Goal: Book appointment/travel/reservation

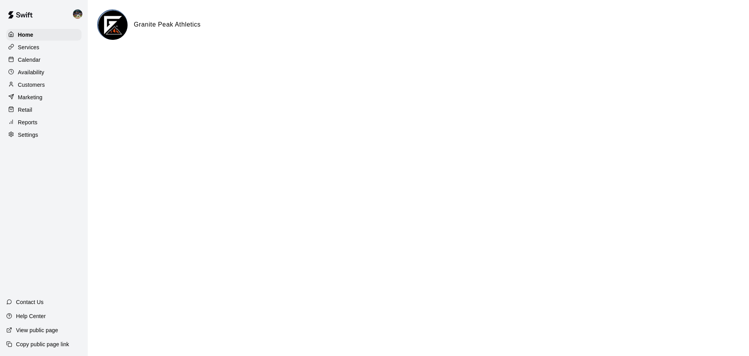
click at [44, 63] on div "Calendar" at bounding box center [43, 60] width 75 height 12
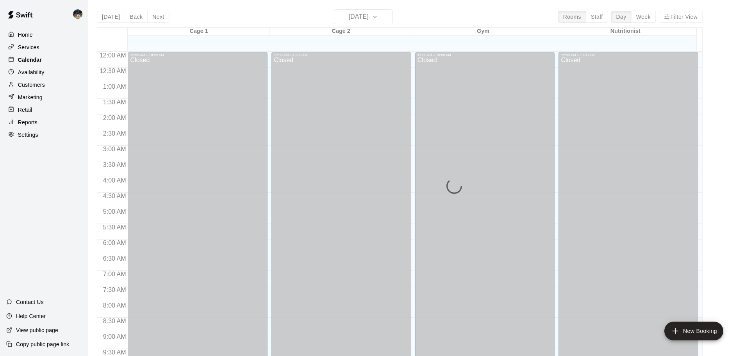
scroll to position [307, 0]
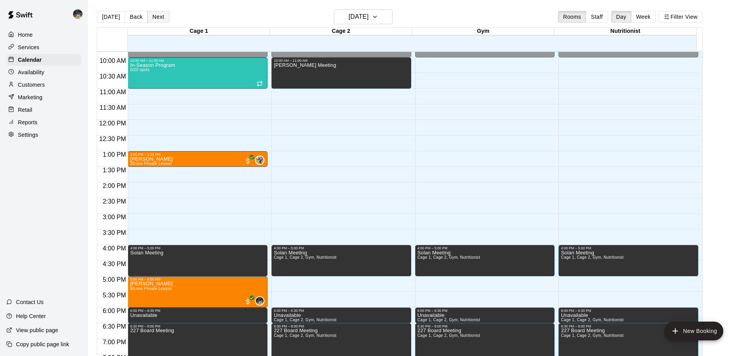
click at [153, 18] on button "Next" at bounding box center [158, 17] width 22 height 12
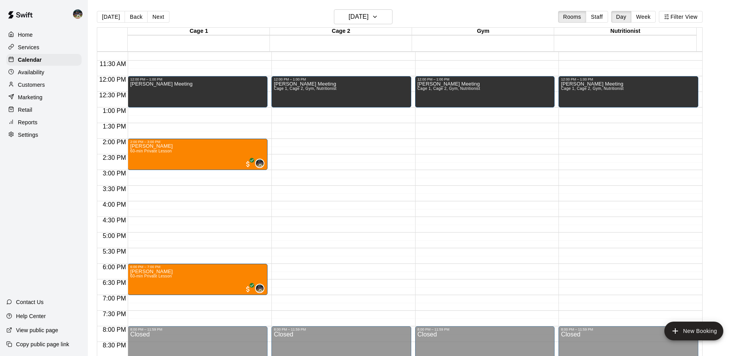
scroll to position [268, 0]
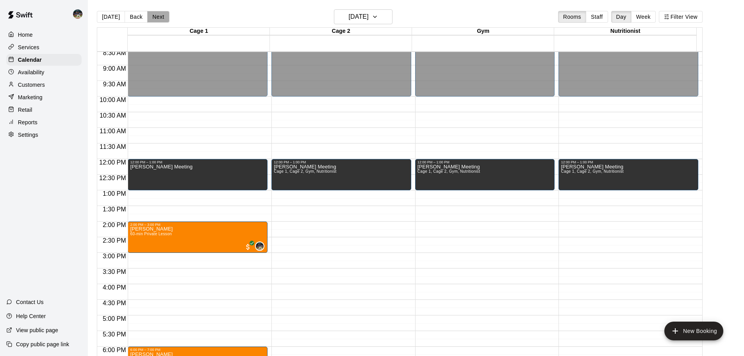
click at [157, 17] on button "Next" at bounding box center [158, 17] width 22 height 12
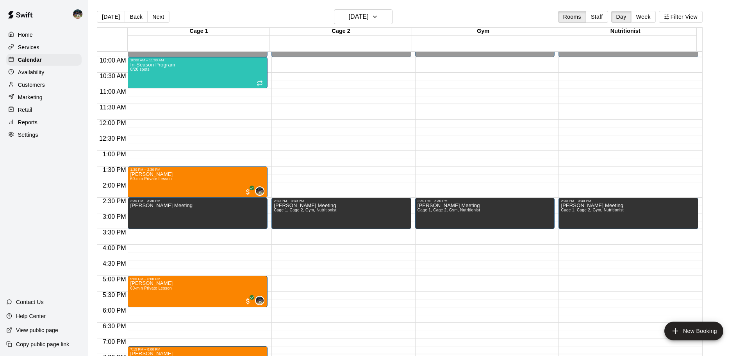
scroll to position [307, 0]
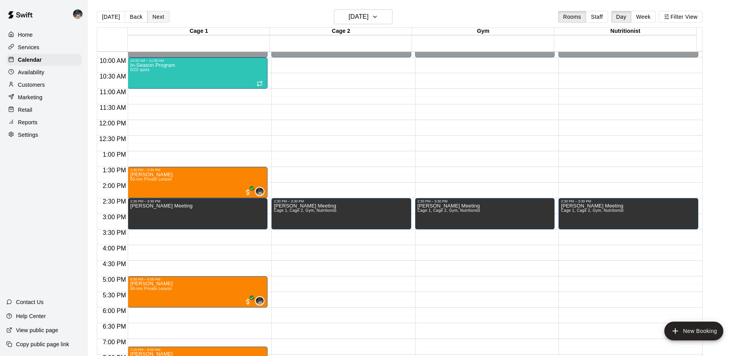
click at [162, 14] on button "Next" at bounding box center [158, 17] width 22 height 12
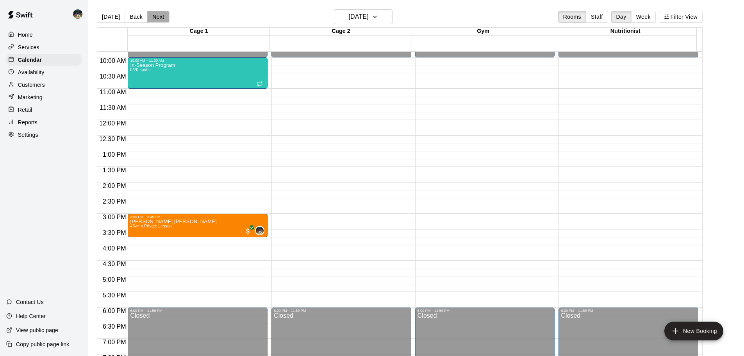
click at [153, 18] on button "Next" at bounding box center [158, 17] width 22 height 12
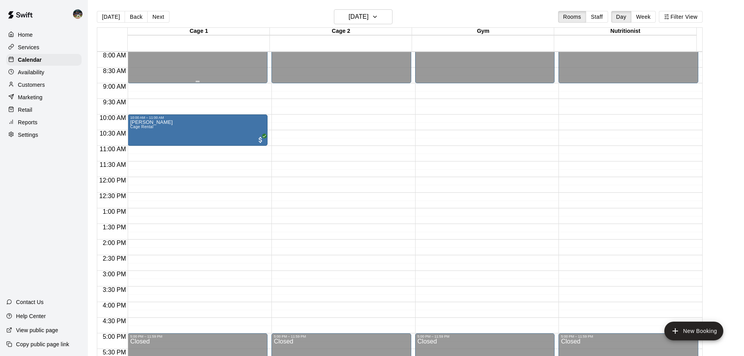
scroll to position [229, 0]
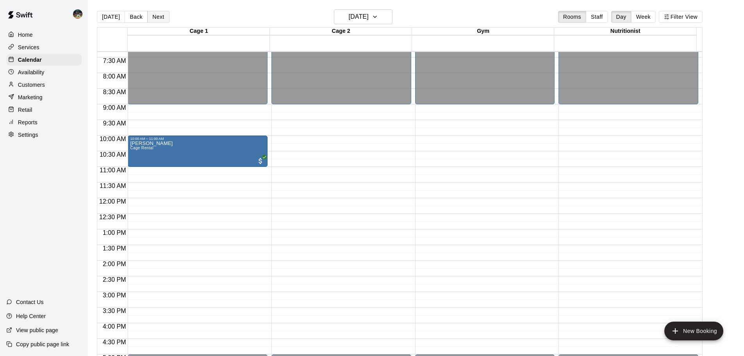
click at [157, 11] on button "Next" at bounding box center [158, 17] width 22 height 12
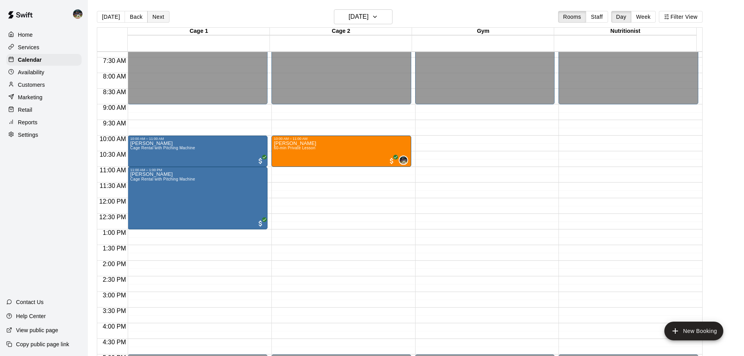
click at [149, 12] on button "Next" at bounding box center [158, 17] width 22 height 12
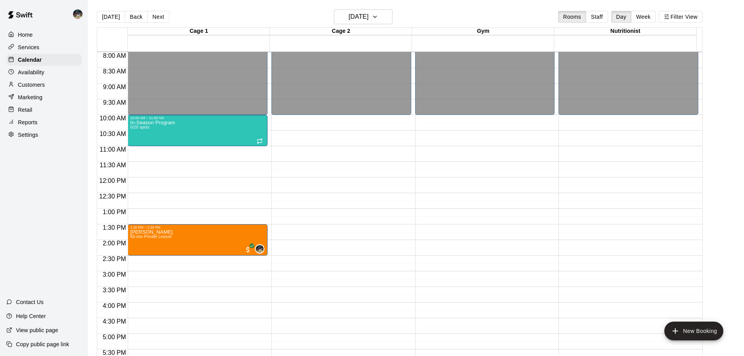
scroll to position [268, 0]
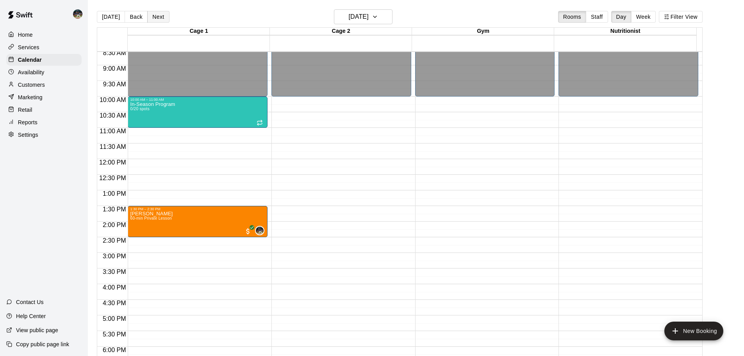
click at [163, 16] on button "Next" at bounding box center [158, 17] width 22 height 12
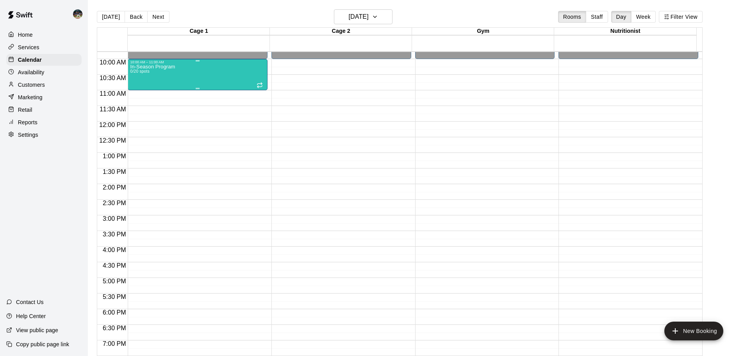
scroll to position [307, 0]
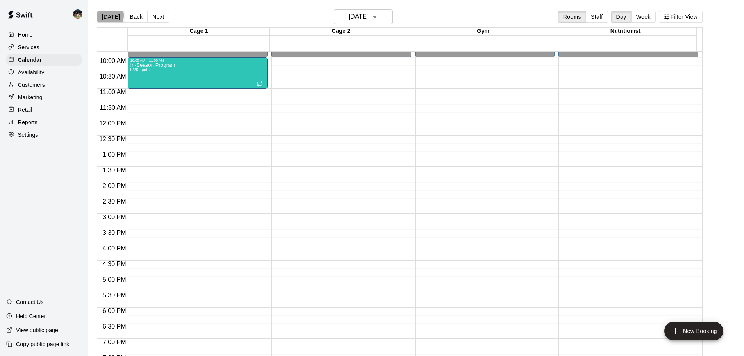
click at [106, 15] on button "[DATE]" at bounding box center [111, 17] width 28 height 12
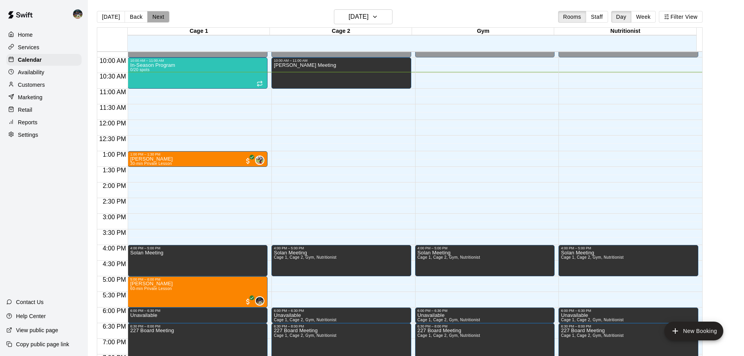
click at [154, 18] on button "Next" at bounding box center [158, 17] width 22 height 12
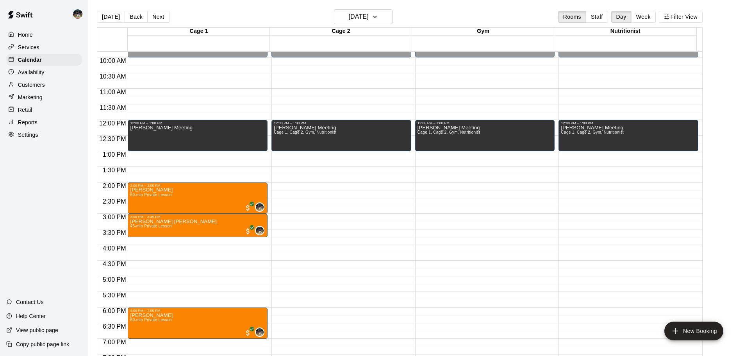
scroll to position [346, 0]
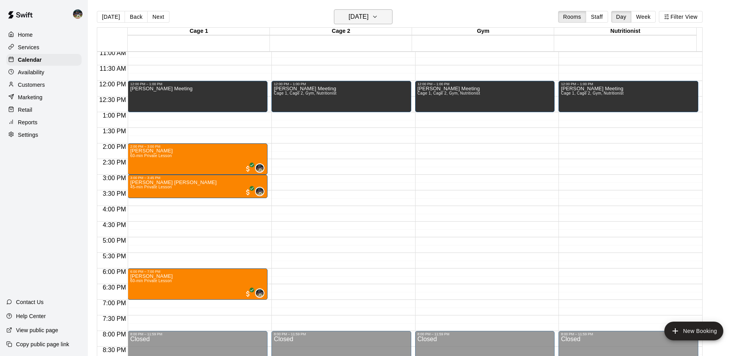
click at [368, 14] on h6 "[DATE]" at bounding box center [359, 16] width 20 height 11
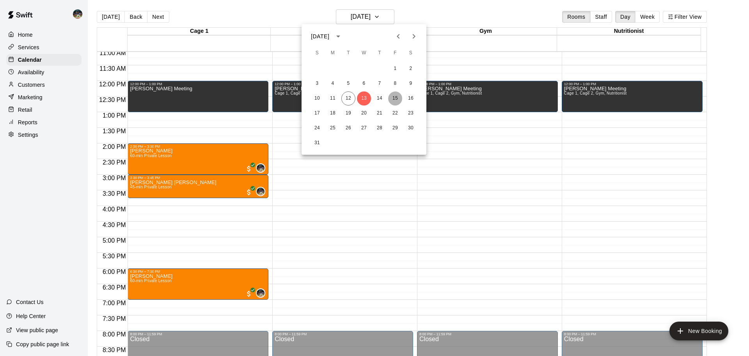
click at [397, 92] on button "15" at bounding box center [395, 98] width 14 height 14
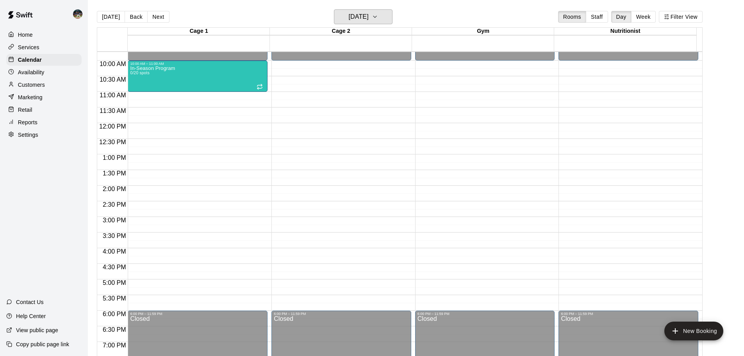
scroll to position [307, 0]
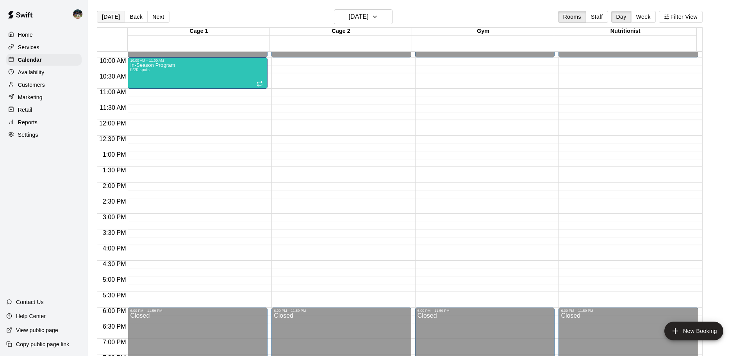
click at [111, 18] on button "[DATE]" at bounding box center [111, 17] width 28 height 12
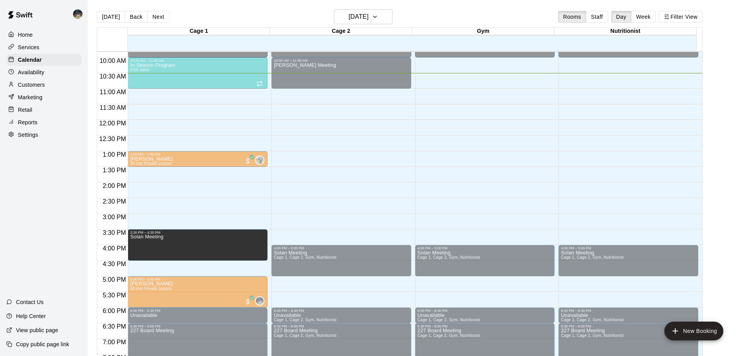
drag, startPoint x: 182, startPoint y: 263, endPoint x: 182, endPoint y: 254, distance: 9.8
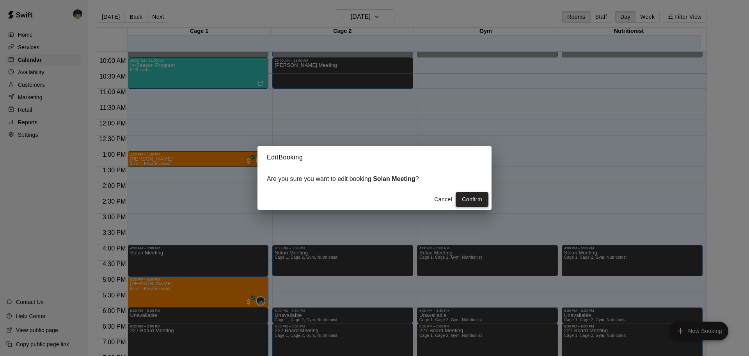
click at [468, 203] on button "Confirm" at bounding box center [472, 199] width 33 height 14
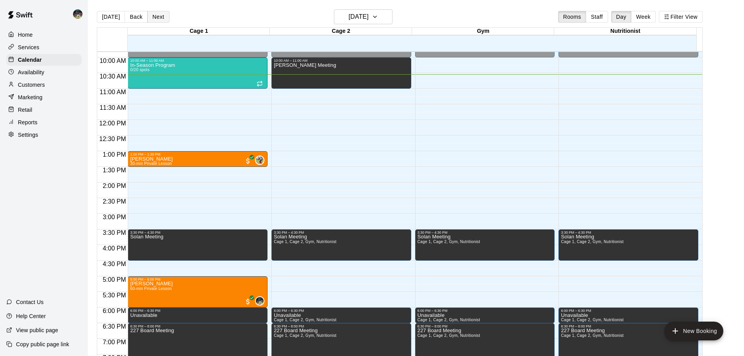
click at [159, 12] on button "Next" at bounding box center [158, 17] width 22 height 12
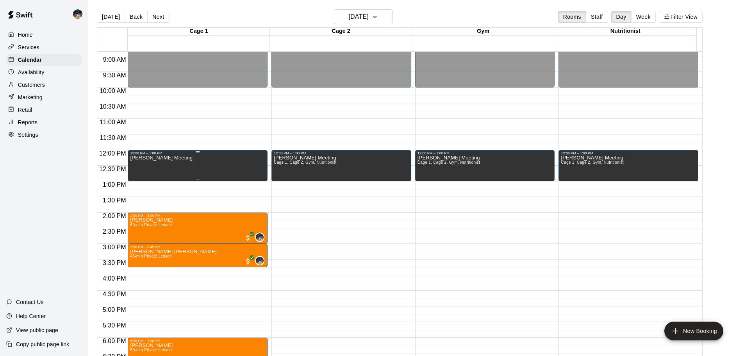
scroll to position [268, 0]
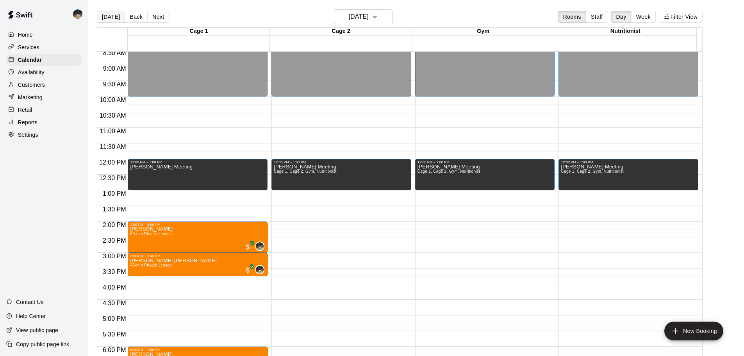
click at [105, 16] on button "[DATE]" at bounding box center [111, 17] width 28 height 12
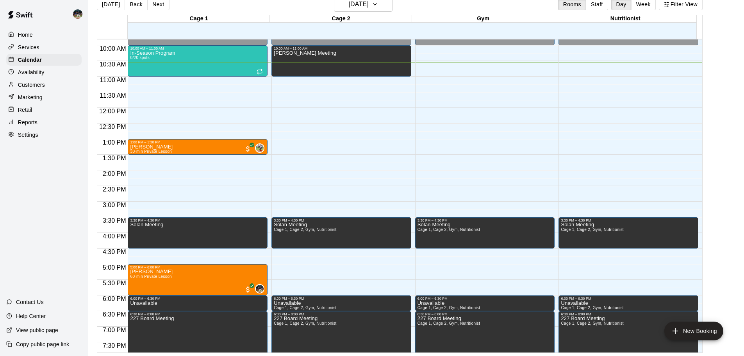
scroll to position [281, 0]
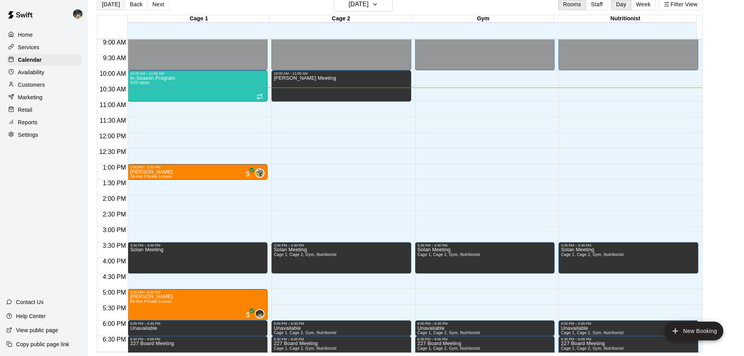
click at [108, 7] on button "[DATE]" at bounding box center [111, 4] width 28 height 12
click at [162, 3] on button "Next" at bounding box center [158, 4] width 22 height 12
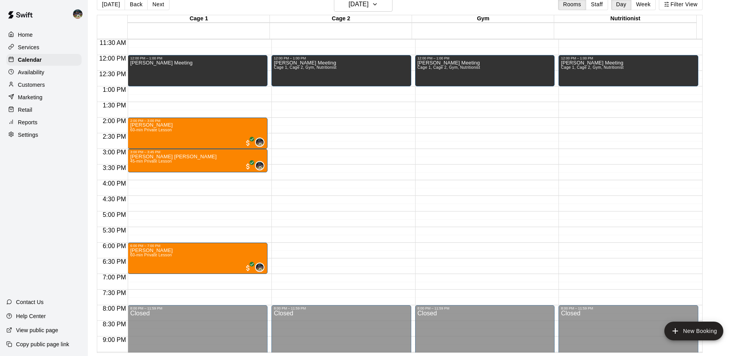
scroll to position [359, 0]
click at [129, 8] on button "Back" at bounding box center [136, 4] width 23 height 12
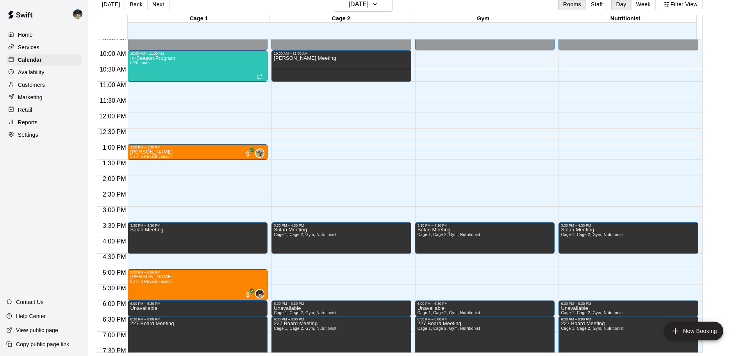
scroll to position [320, 0]
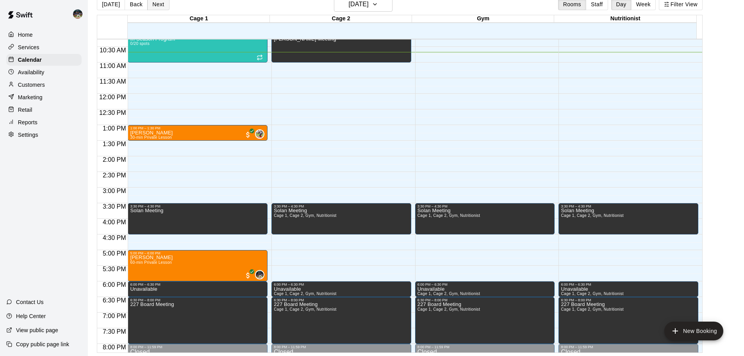
click at [153, 6] on button "Next" at bounding box center [158, 4] width 22 height 12
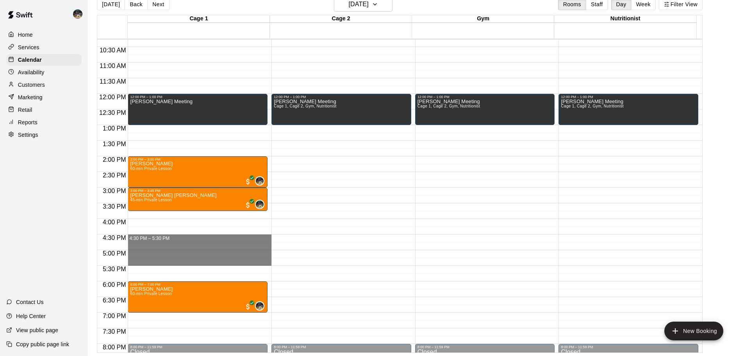
drag, startPoint x: 157, startPoint y: 236, endPoint x: 163, endPoint y: 264, distance: 28.6
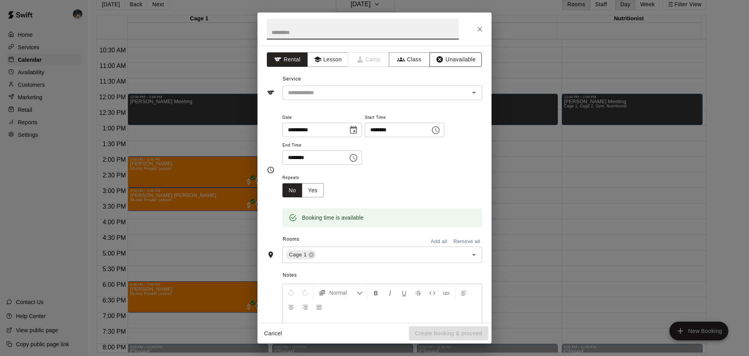
click at [468, 64] on button "Unavailable" at bounding box center [456, 59] width 52 height 14
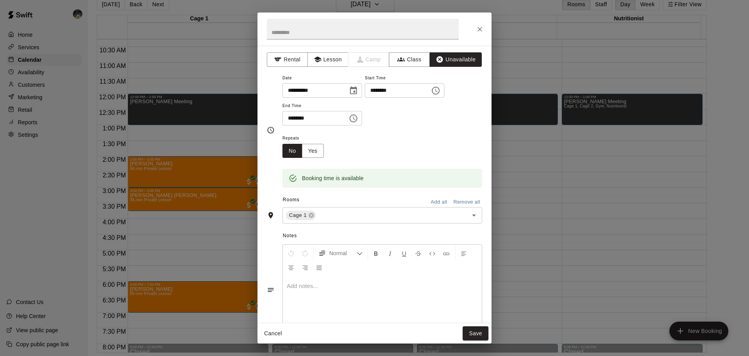
click at [431, 203] on button "Add all" at bounding box center [439, 202] width 25 height 12
click at [332, 38] on input "text" at bounding box center [363, 29] width 192 height 21
type input "******"
click at [470, 331] on button "Save" at bounding box center [476, 333] width 26 height 14
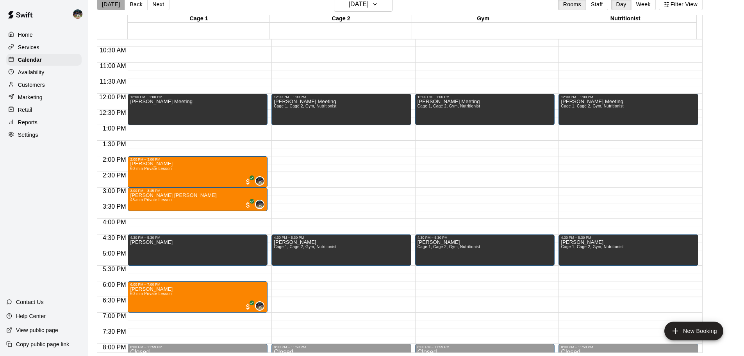
click at [111, 4] on button "[DATE]" at bounding box center [111, 4] width 28 height 12
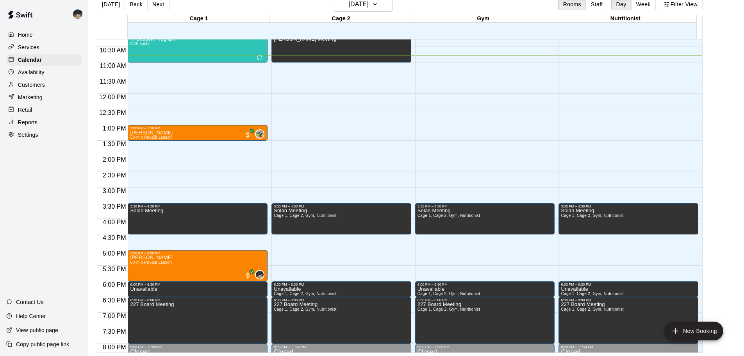
click at [73, 87] on div "Customers" at bounding box center [43, 85] width 75 height 12
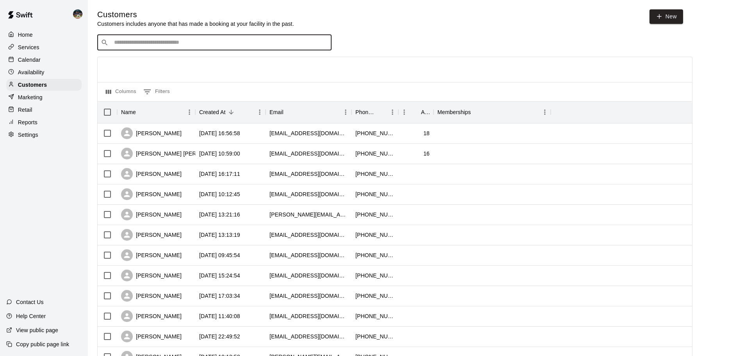
click at [208, 43] on input "Search customers by name or email" at bounding box center [220, 43] width 216 height 8
drag, startPoint x: 205, startPoint y: 43, endPoint x: 132, endPoint y: 46, distance: 73.4
click at [132, 46] on input "**********" at bounding box center [214, 43] width 205 height 8
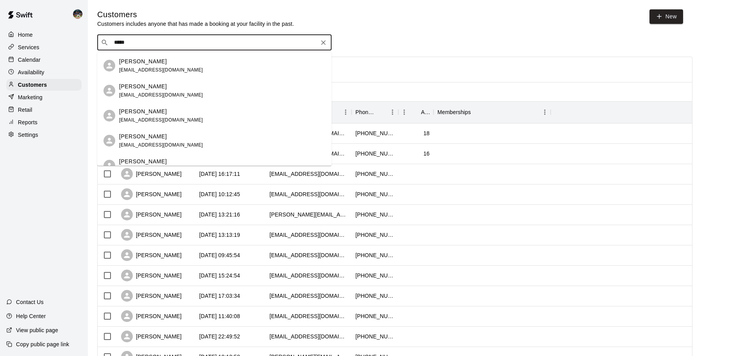
scroll to position [36, 0]
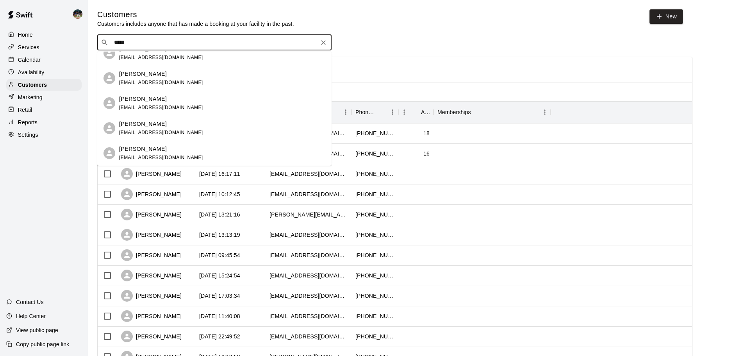
type input "*****"
click at [402, 23] on div "Customers Customers includes anyone that has made a booking at your facility in…" at bounding box center [389, 18] width 585 height 18
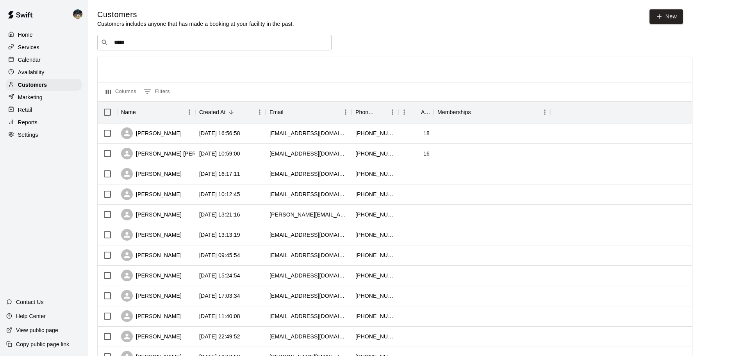
click at [35, 59] on p "Calendar" at bounding box center [29, 60] width 23 height 8
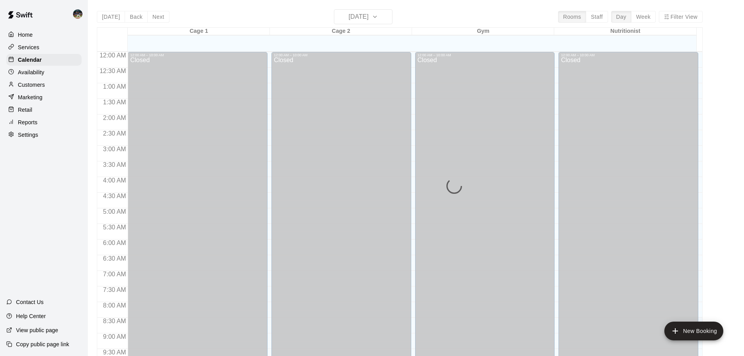
scroll to position [338, 0]
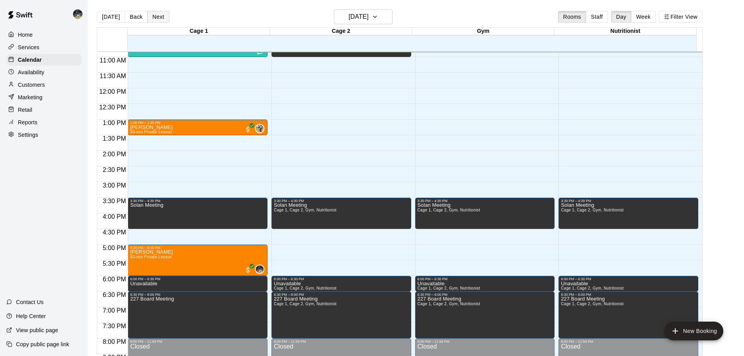
click at [160, 12] on button "Next" at bounding box center [158, 17] width 22 height 12
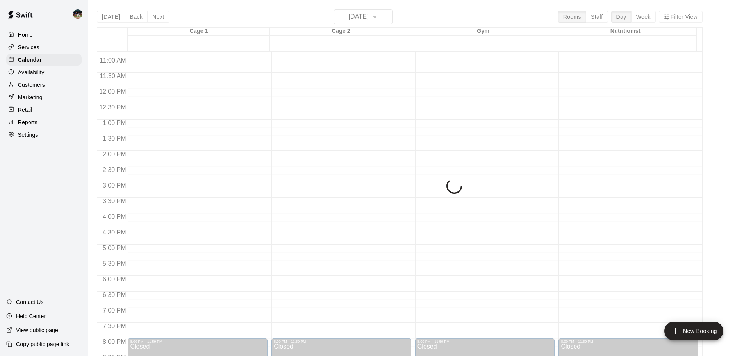
click at [361, 19] on div "[DATE] Back [DATE][DATE] Rooms Staff Day Week Filter View Cage 1 13 Wed Cage 2 …" at bounding box center [399, 187] width 605 height 356
click at [368, 18] on h6 "[DATE]" at bounding box center [359, 16] width 20 height 11
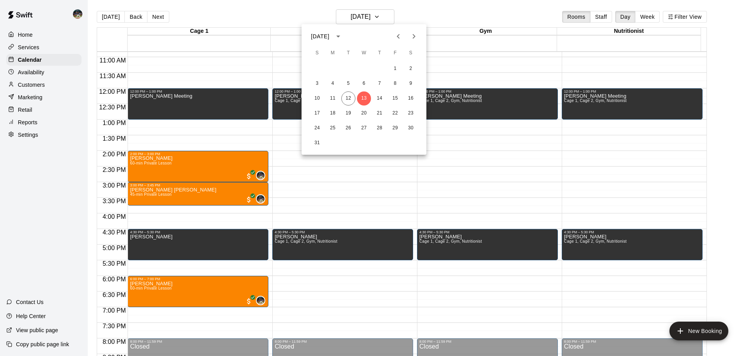
click at [412, 37] on icon "Next month" at bounding box center [413, 36] width 9 height 9
click at [335, 69] on button "1" at bounding box center [333, 69] width 14 height 14
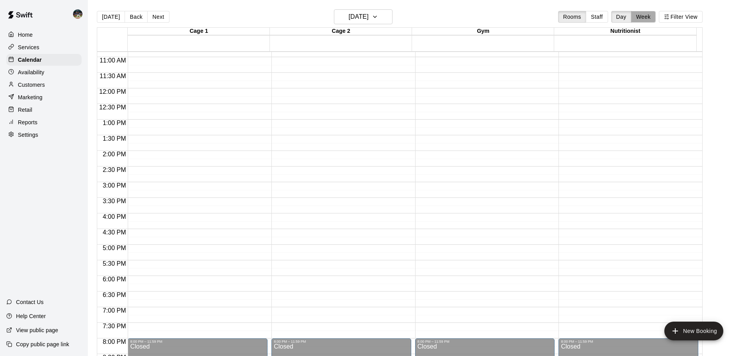
click at [654, 17] on button "Week" at bounding box center [643, 17] width 25 height 12
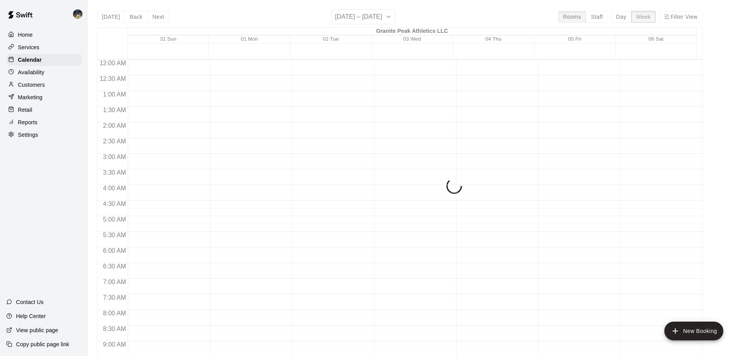
scroll to position [339, 0]
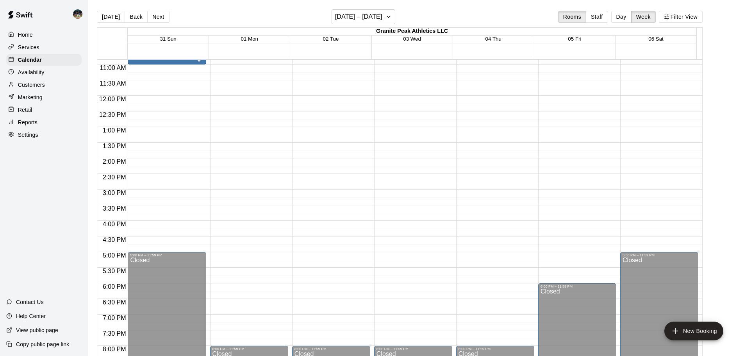
click at [139, 18] on button "Back" at bounding box center [136, 17] width 23 height 12
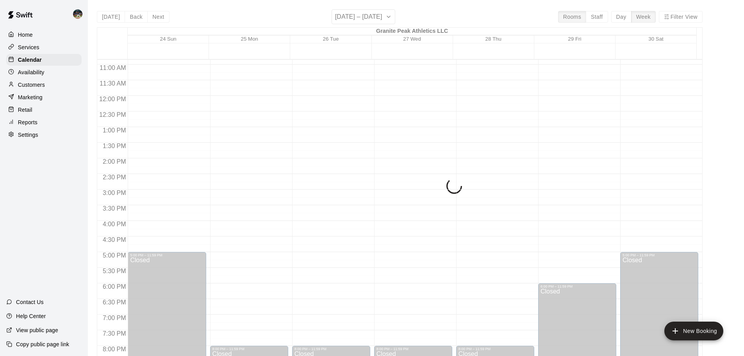
click at [112, 17] on div "[DATE] Back Next [DATE] – [DATE] Rooms Staff Day Week Filter View Granite Peak …" at bounding box center [399, 187] width 605 height 356
click at [110, 19] on div "[DATE] Back Next [DATE] – [DATE] Rooms Staff Day Week Filter View Granite Peak …" at bounding box center [399, 187] width 605 height 356
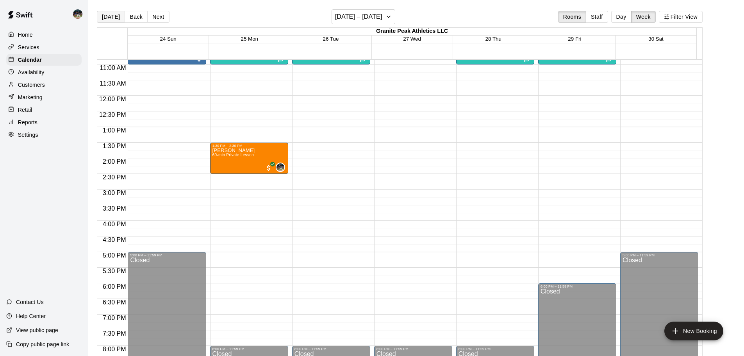
click at [110, 19] on button "[DATE]" at bounding box center [111, 17] width 28 height 12
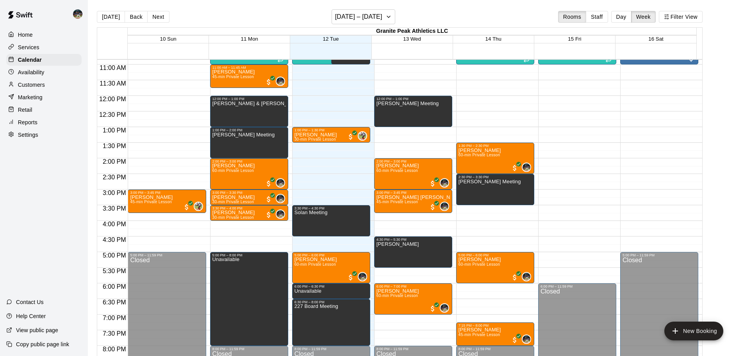
click at [149, 12] on button "Next" at bounding box center [158, 17] width 22 height 12
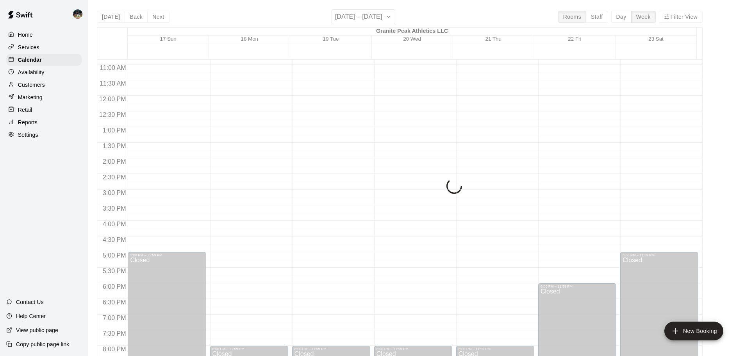
click at [156, 20] on div "[DATE] Back Next [DATE] – [DATE] Rooms Staff Day Week Filter View Granite Peak …" at bounding box center [399, 187] width 605 height 356
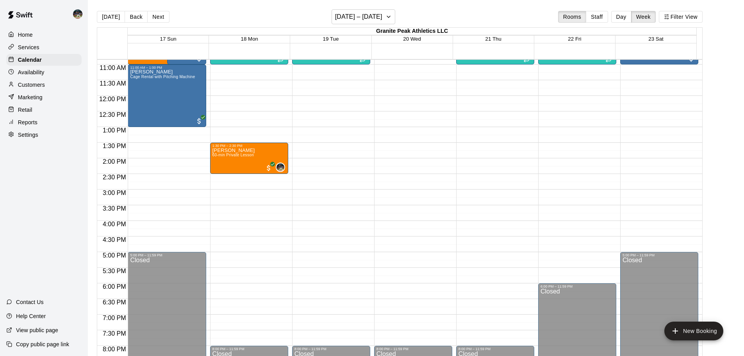
click at [156, 20] on button "Next" at bounding box center [158, 17] width 22 height 12
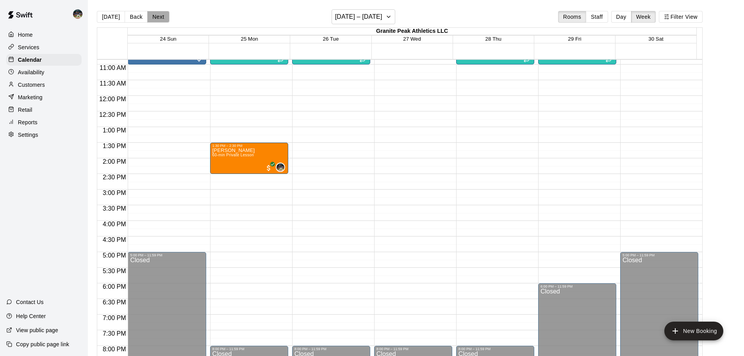
click at [154, 18] on button "Next" at bounding box center [158, 17] width 22 height 12
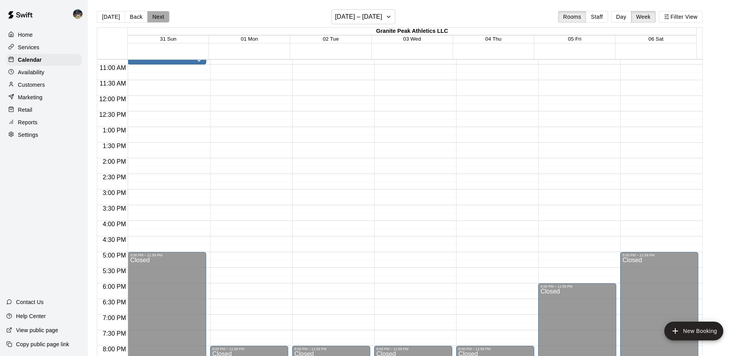
click at [158, 18] on button "Next" at bounding box center [158, 17] width 22 height 12
click at [158, 17] on button "Next" at bounding box center [158, 17] width 22 height 12
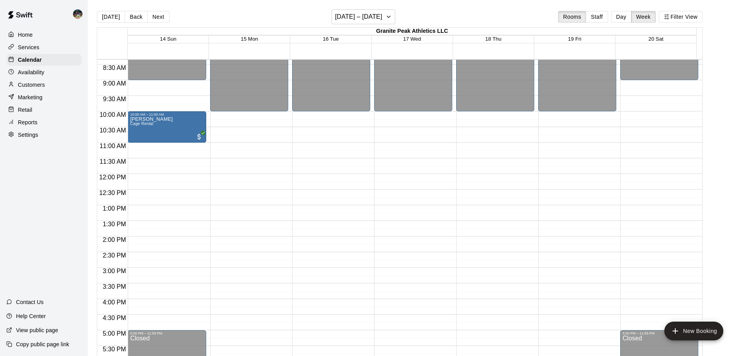
scroll to position [300, 0]
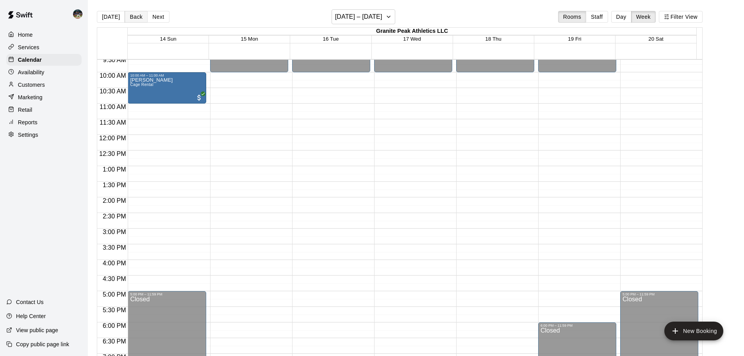
click at [133, 19] on button "Back" at bounding box center [136, 17] width 23 height 12
click at [116, 19] on button "[DATE]" at bounding box center [111, 17] width 28 height 12
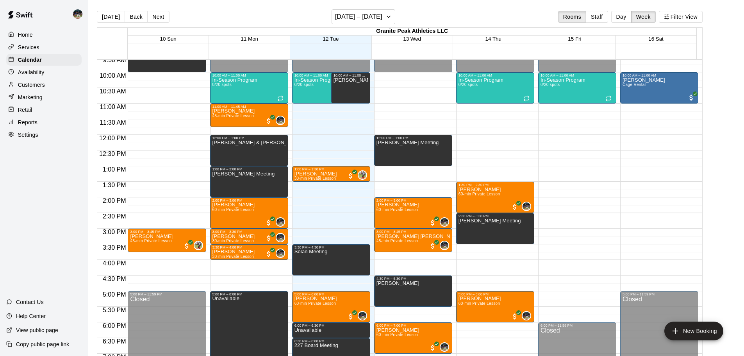
drag, startPoint x: 621, startPoint y: 21, endPoint x: 445, endPoint y: 25, distance: 176.9
click at [622, 21] on button "Day" at bounding box center [621, 17] width 20 height 12
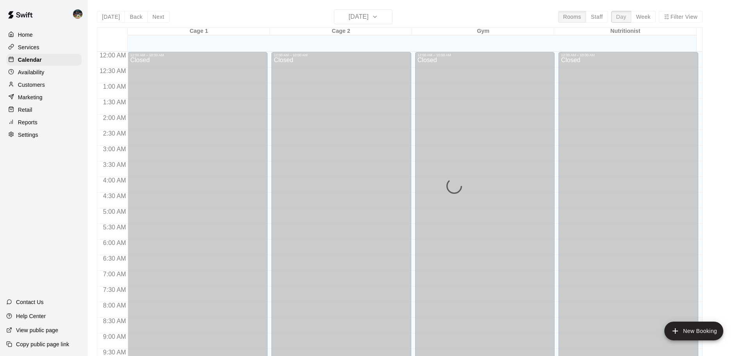
scroll to position [339, 0]
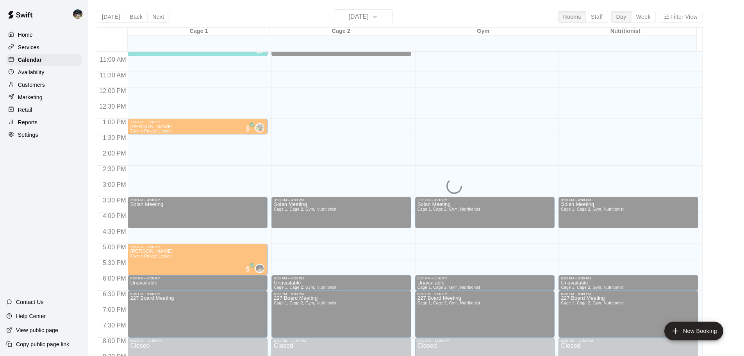
click at [107, 18] on div "[DATE] Back [DATE][DATE] Rooms Staff Day Week Filter View Cage 1 12 Tue Cage 2 …" at bounding box center [399, 187] width 605 height 356
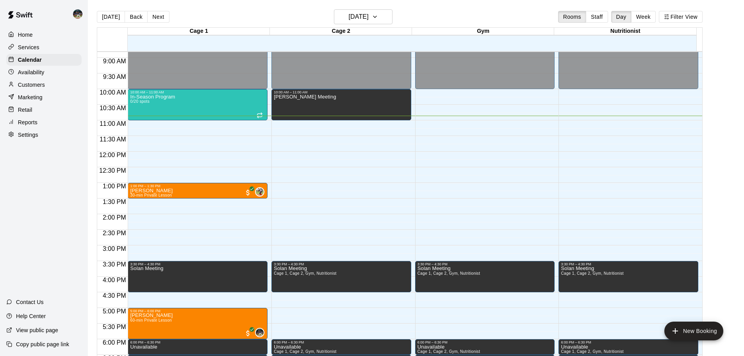
scroll to position [300, 0]
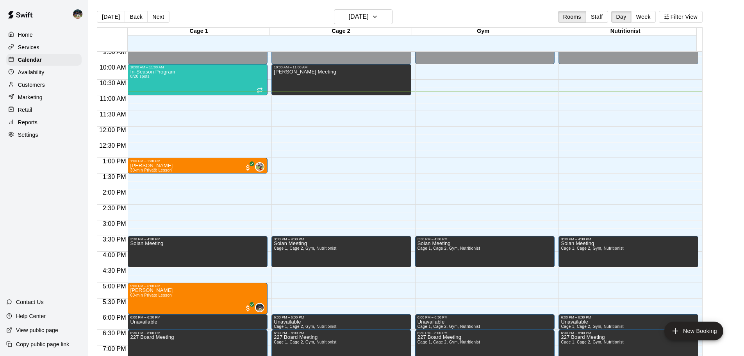
click at [156, 16] on button "Next" at bounding box center [158, 17] width 22 height 12
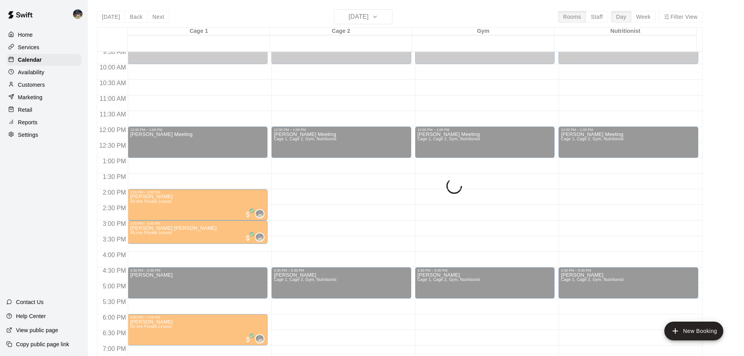
click at [156, 16] on button "Next" at bounding box center [158, 17] width 22 height 12
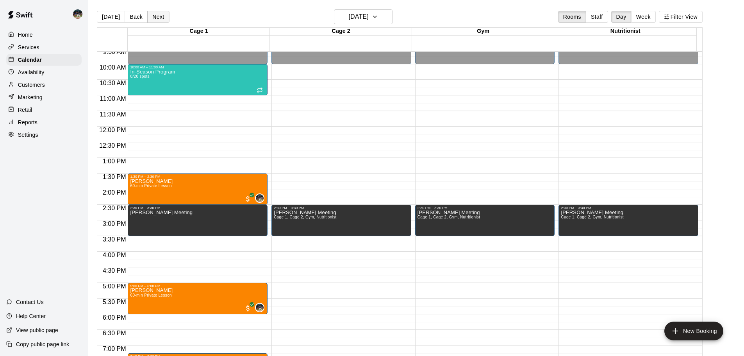
click at [156, 17] on button "Next" at bounding box center [158, 17] width 22 height 12
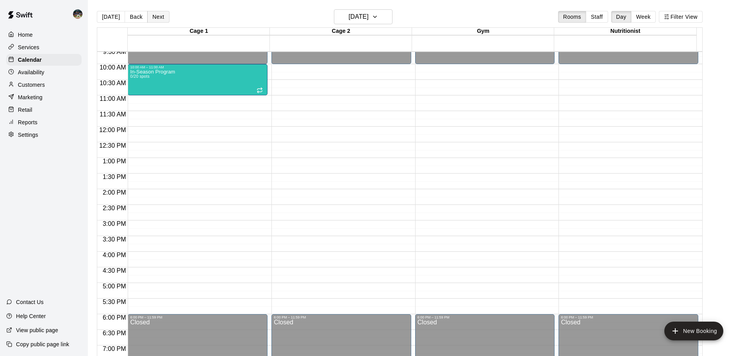
click at [156, 17] on button "Next" at bounding box center [158, 17] width 22 height 12
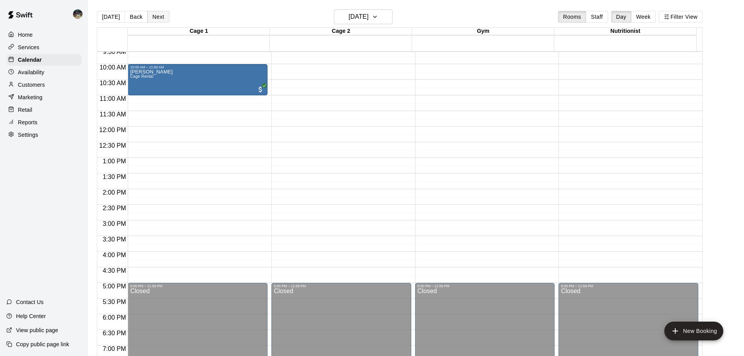
click at [156, 17] on button "Next" at bounding box center [158, 17] width 22 height 12
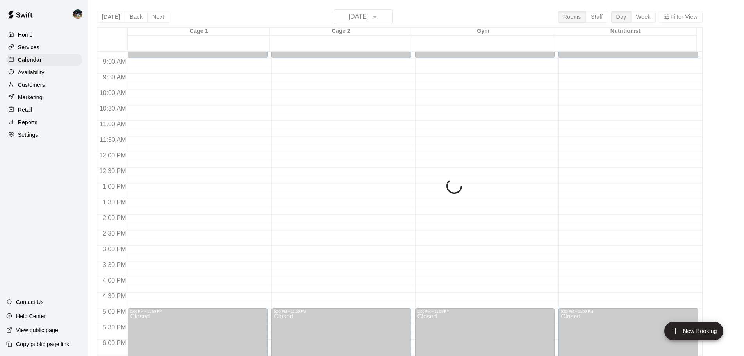
scroll to position [261, 0]
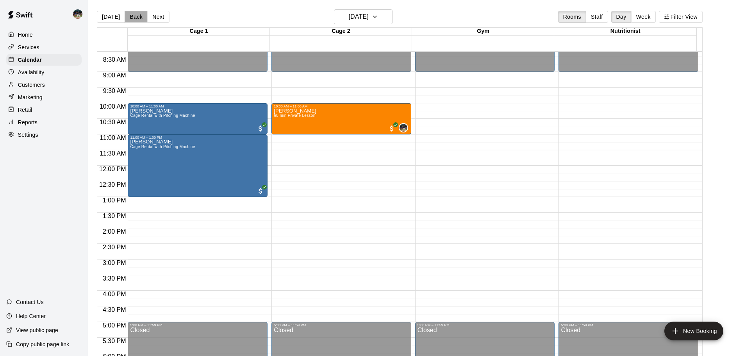
click at [134, 21] on button "Back" at bounding box center [136, 17] width 23 height 12
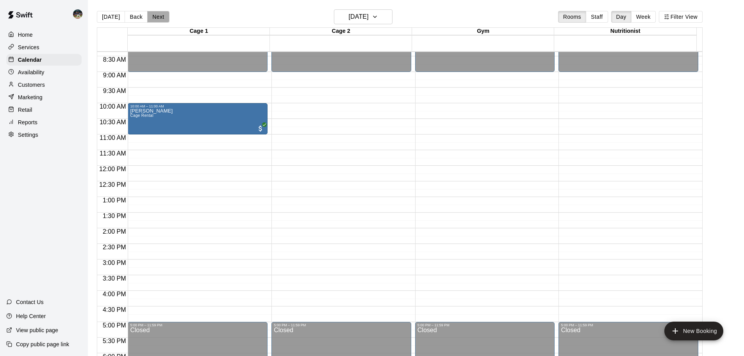
click at [159, 19] on button "Next" at bounding box center [158, 17] width 22 height 12
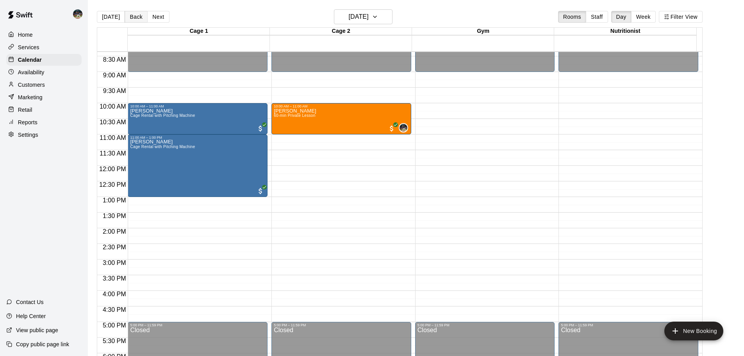
click at [133, 19] on button "Back" at bounding box center [136, 17] width 23 height 12
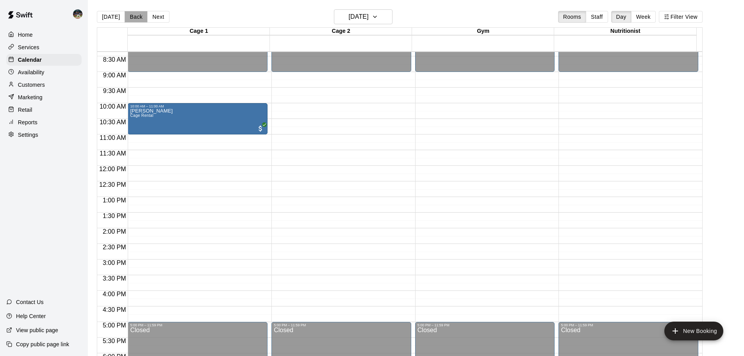
click at [132, 18] on button "Back" at bounding box center [136, 17] width 23 height 12
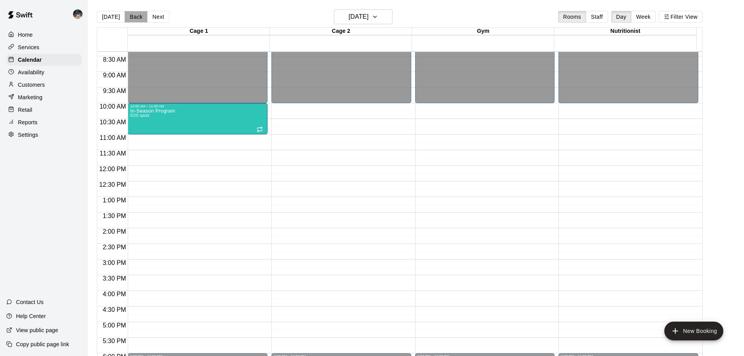
click at [135, 20] on button "Back" at bounding box center [136, 17] width 23 height 12
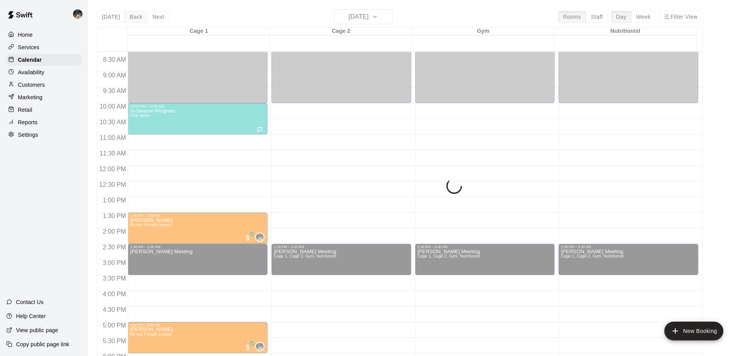
click at [135, 20] on div "[DATE] Back [DATE][DATE] Rooms Staff Day Week Filter View Cage 1 14 Thu Cage 2 …" at bounding box center [399, 187] width 605 height 356
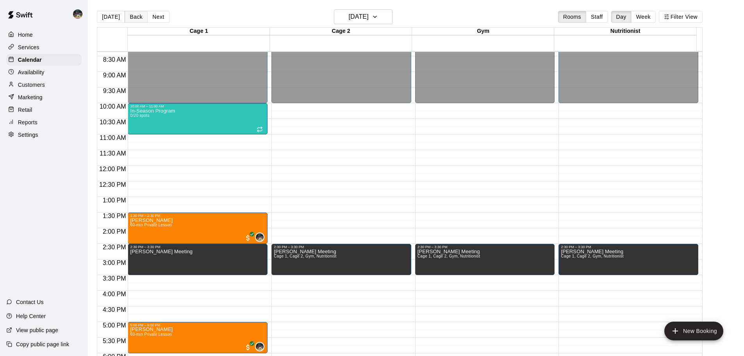
click at [135, 20] on button "Back" at bounding box center [136, 17] width 23 height 12
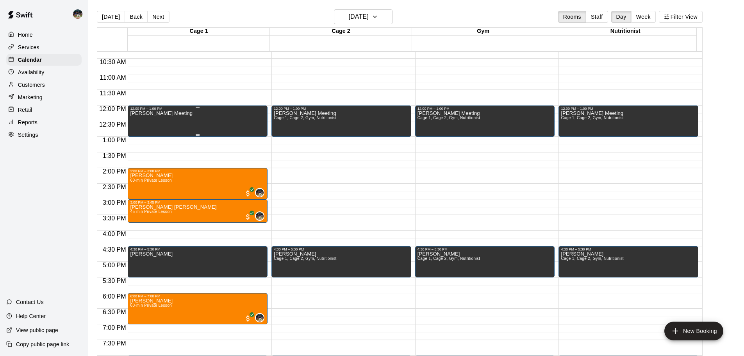
scroll to position [339, 0]
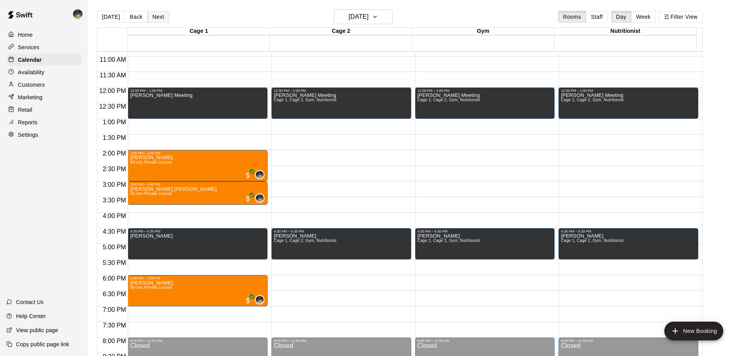
click at [160, 19] on button "Next" at bounding box center [158, 17] width 22 height 12
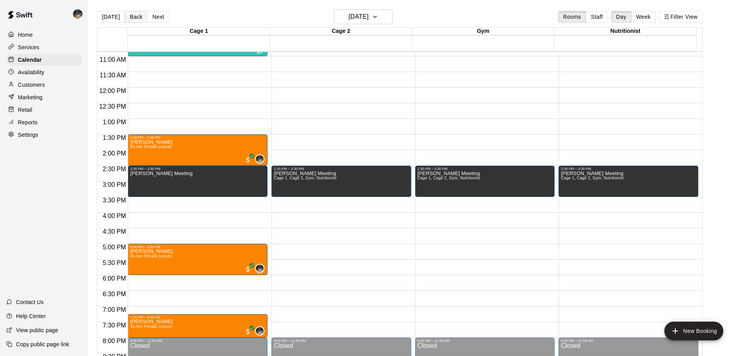
click at [133, 17] on button "Back" at bounding box center [136, 17] width 23 height 12
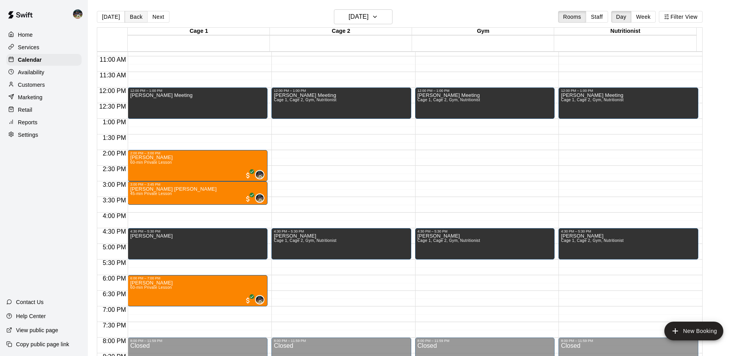
click at [133, 17] on button "Back" at bounding box center [136, 17] width 23 height 12
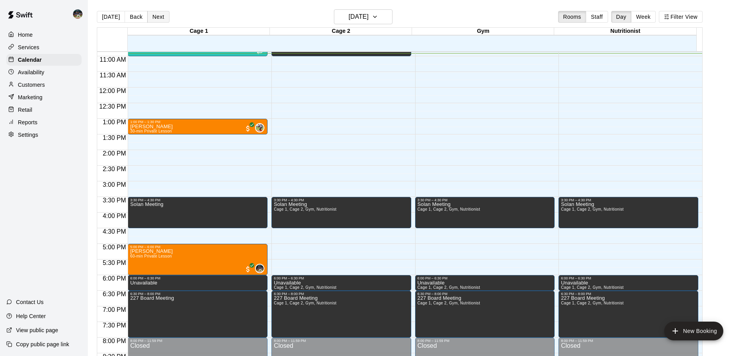
click at [156, 17] on button "Next" at bounding box center [158, 17] width 22 height 12
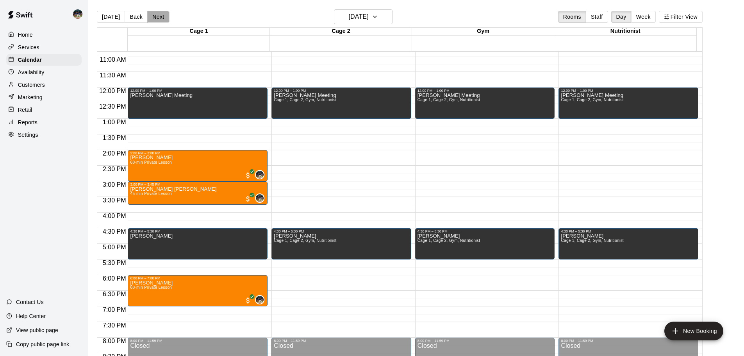
click at [156, 17] on button "Next" at bounding box center [158, 17] width 22 height 12
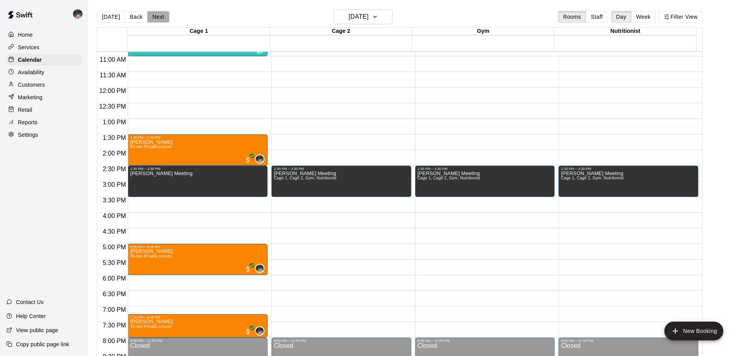
click at [156, 17] on button "Next" at bounding box center [158, 17] width 22 height 12
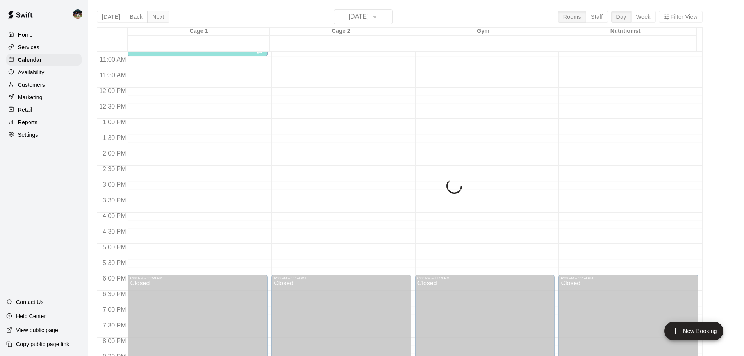
click at [156, 17] on div "[DATE] Back [DATE][DATE] Rooms Staff Day Week Filter View Cage 1 15 Fri Cage 2 …" at bounding box center [399, 187] width 605 height 356
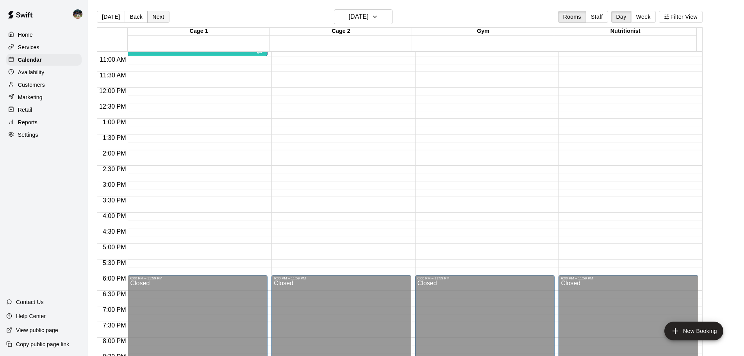
click at [156, 17] on button "Next" at bounding box center [158, 17] width 22 height 12
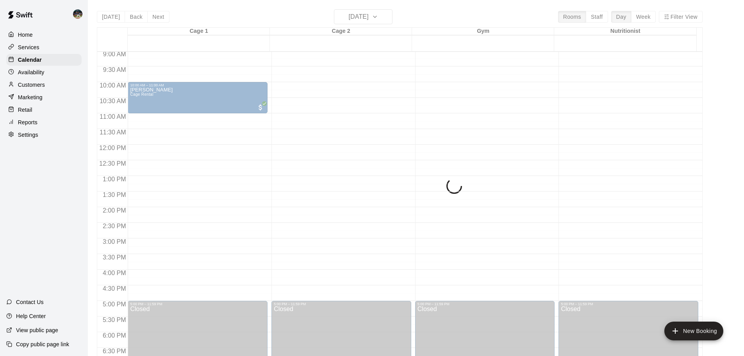
scroll to position [261, 0]
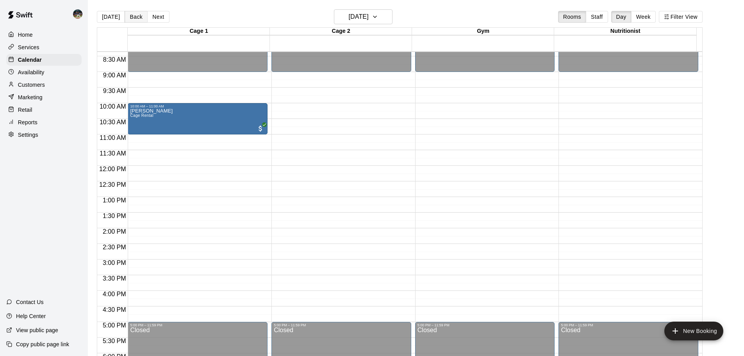
click at [130, 17] on button "Back" at bounding box center [136, 17] width 23 height 12
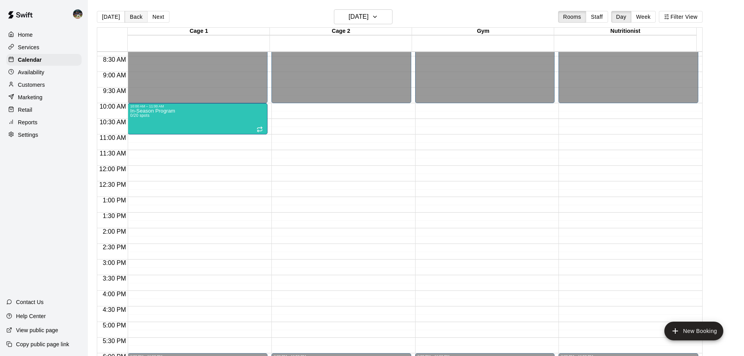
click at [130, 17] on button "Back" at bounding box center [136, 17] width 23 height 12
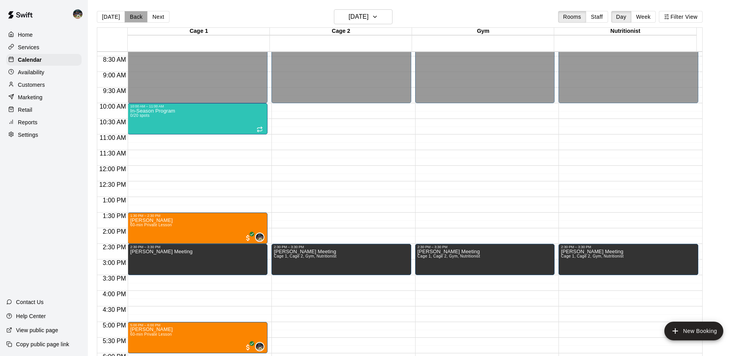
click at [130, 17] on button "Back" at bounding box center [136, 17] width 23 height 12
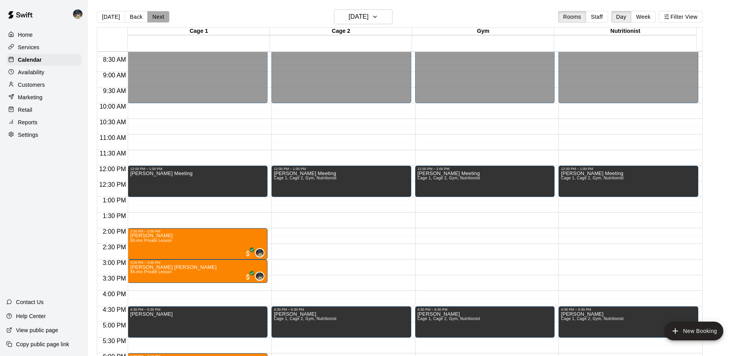
click at [151, 16] on button "Next" at bounding box center [158, 17] width 22 height 12
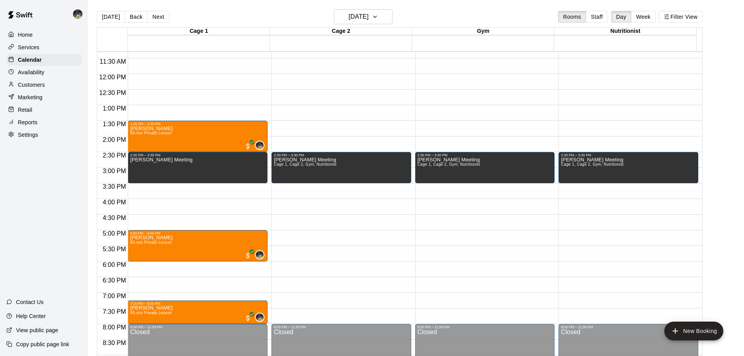
scroll to position [339, 0]
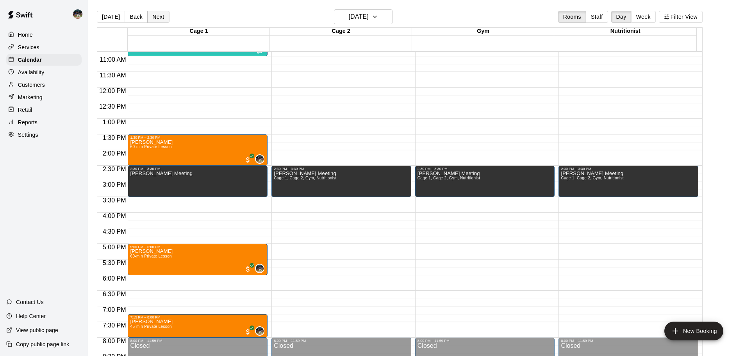
click at [160, 14] on button "Next" at bounding box center [158, 17] width 22 height 12
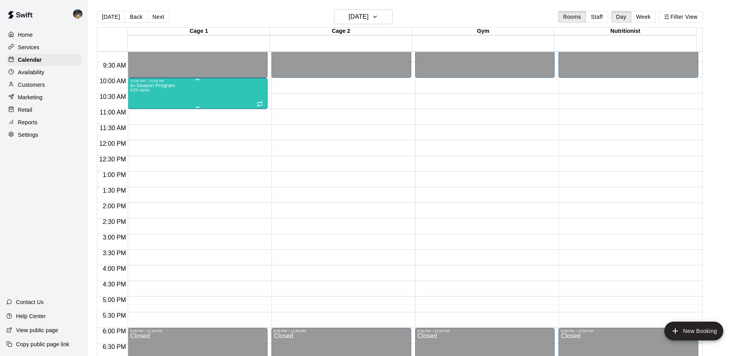
scroll to position [300, 0]
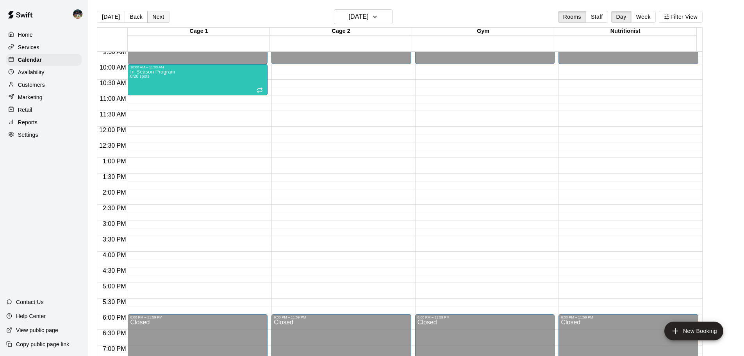
click at [160, 14] on button "Next" at bounding box center [158, 17] width 22 height 12
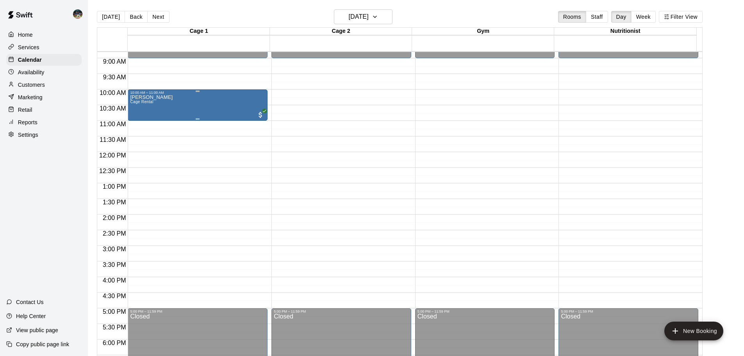
scroll to position [261, 0]
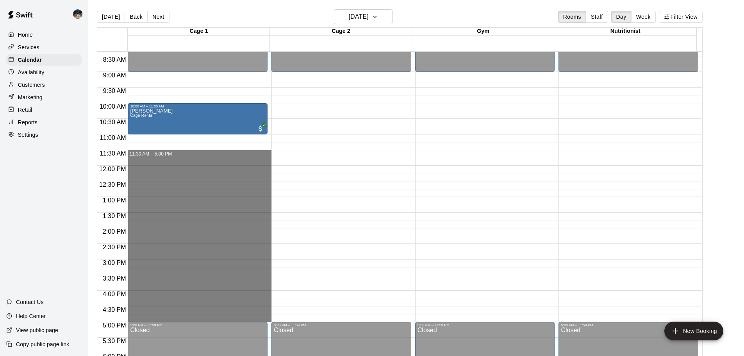
drag, startPoint x: 190, startPoint y: 152, endPoint x: 199, endPoint y: 318, distance: 166.1
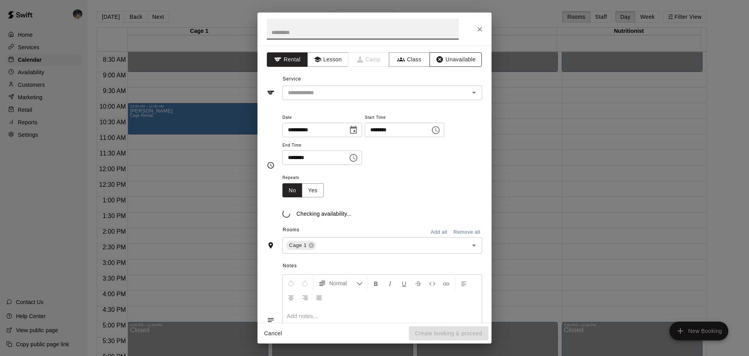
click at [463, 65] on button "Unavailable" at bounding box center [456, 59] width 52 height 14
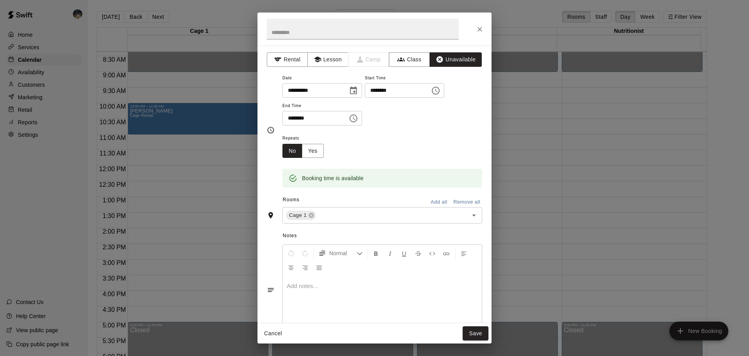
click at [436, 203] on button "Add all" at bounding box center [439, 202] width 25 height 12
click at [478, 30] on icon "Close" at bounding box center [480, 29] width 8 height 8
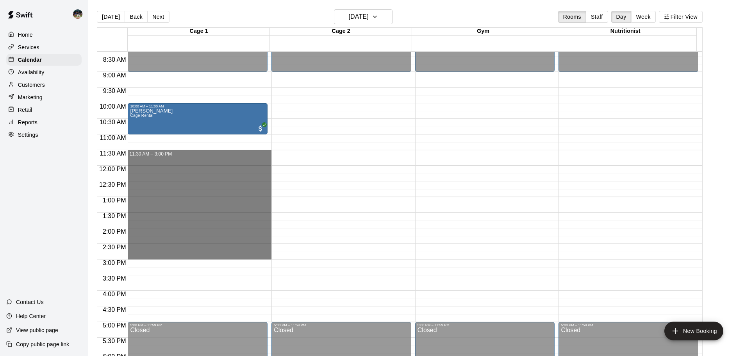
drag, startPoint x: 167, startPoint y: 153, endPoint x: 171, endPoint y: 255, distance: 102.4
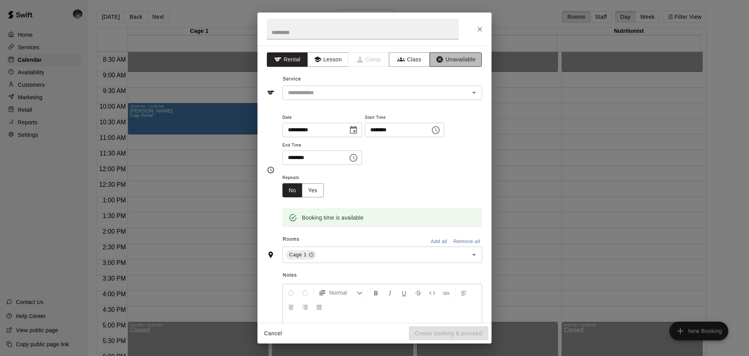
click at [452, 56] on button "Unavailable" at bounding box center [456, 59] width 52 height 14
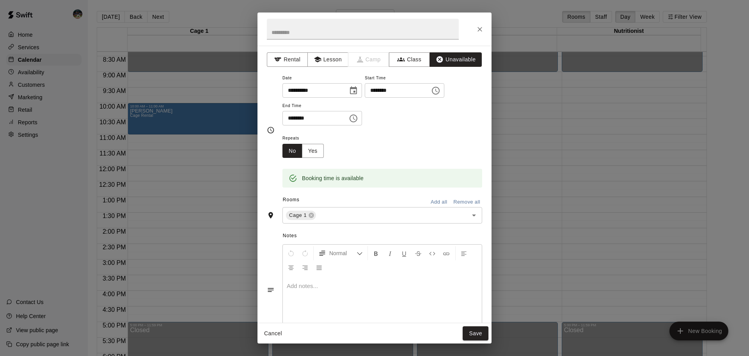
click at [436, 198] on button "Add all" at bounding box center [439, 202] width 25 height 12
click at [473, 335] on button "Save" at bounding box center [476, 333] width 26 height 14
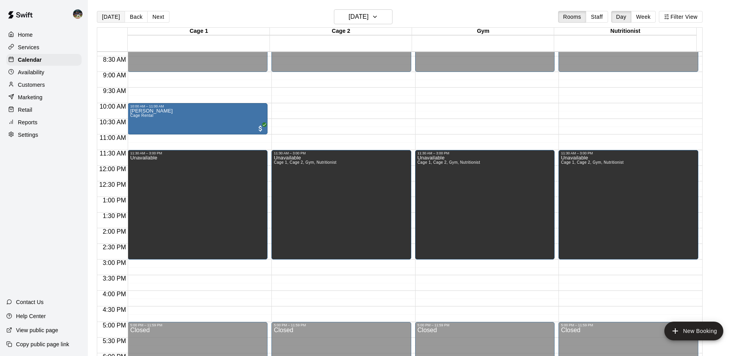
click at [103, 18] on button "[DATE]" at bounding box center [111, 17] width 28 height 12
